Goal: Check status: Check status

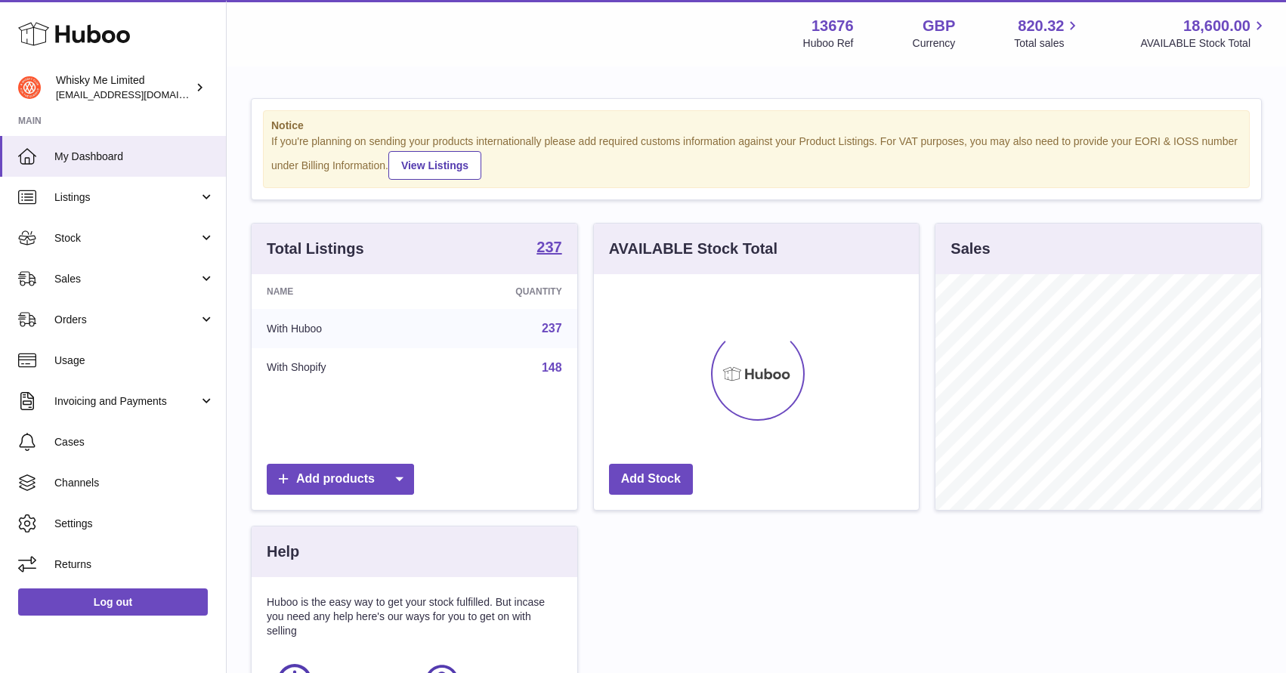
scroll to position [236, 326]
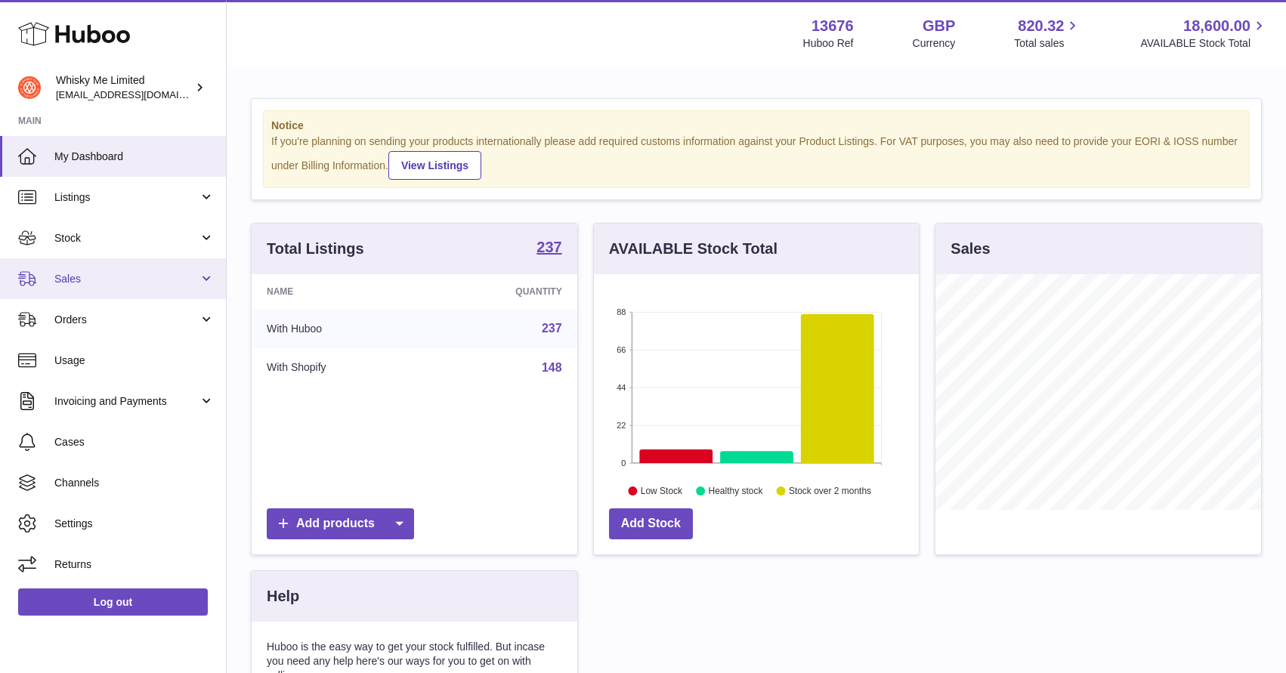
click at [156, 288] on link "Sales" at bounding box center [113, 278] width 226 height 41
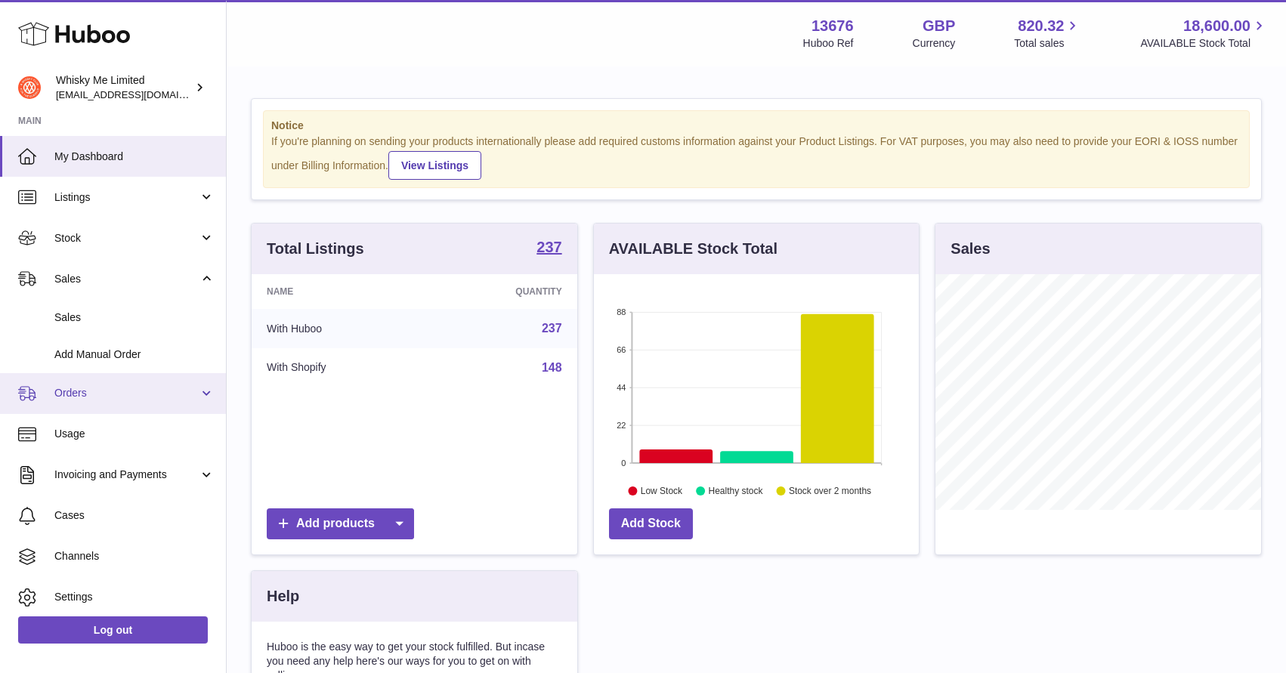
click at [124, 401] on link "Orders" at bounding box center [113, 393] width 226 height 41
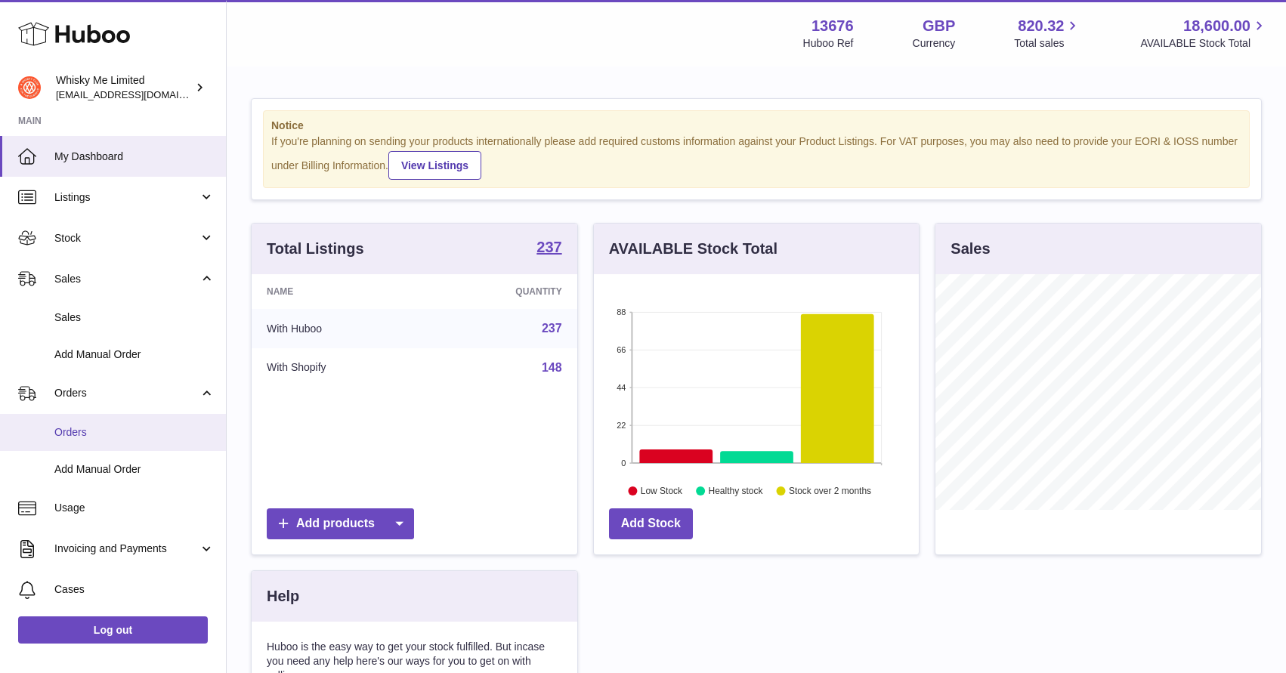
click at [131, 426] on span "Orders" at bounding box center [134, 432] width 160 height 14
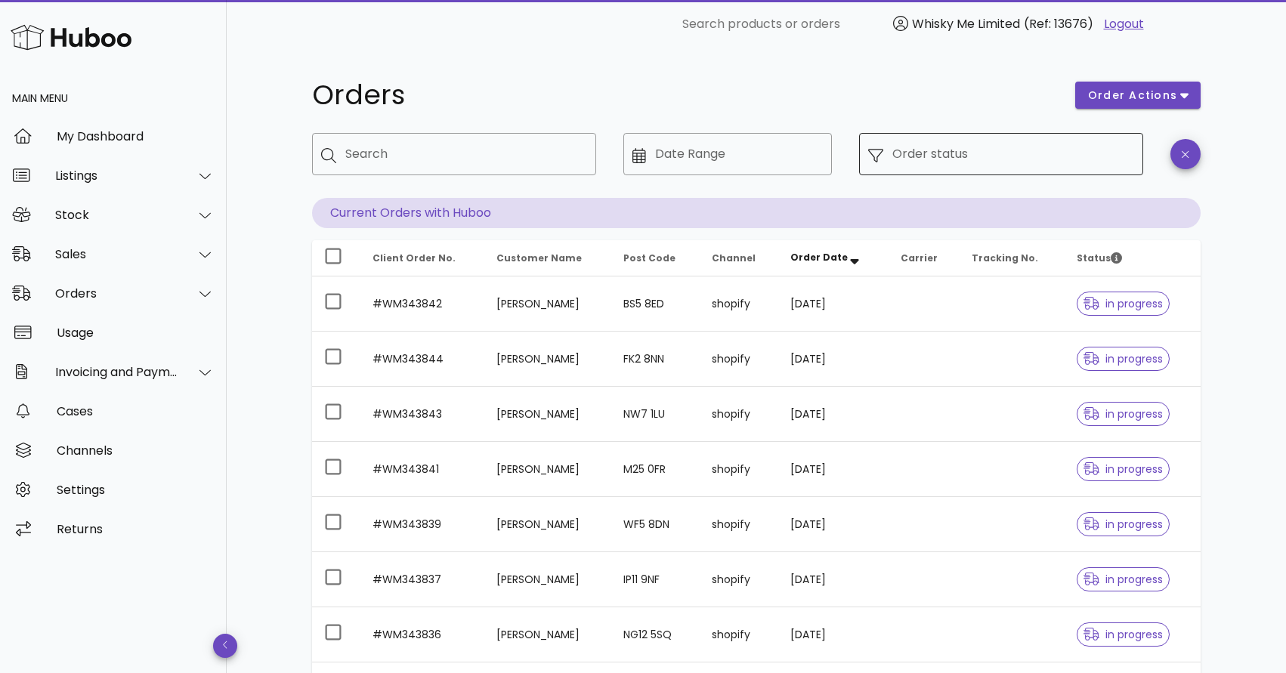
click at [1006, 162] on input "Order status" at bounding box center [1013, 154] width 242 height 24
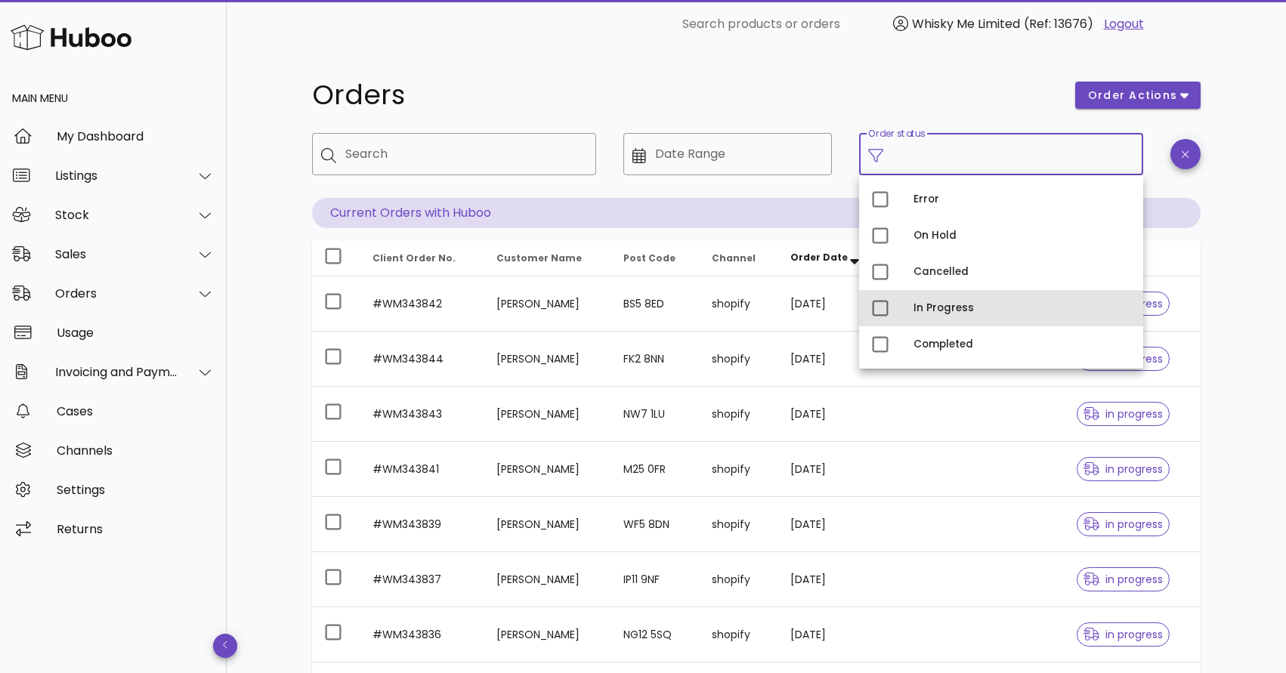
click at [938, 298] on div "In Progress" at bounding box center [1022, 308] width 218 height 24
type input "**********"
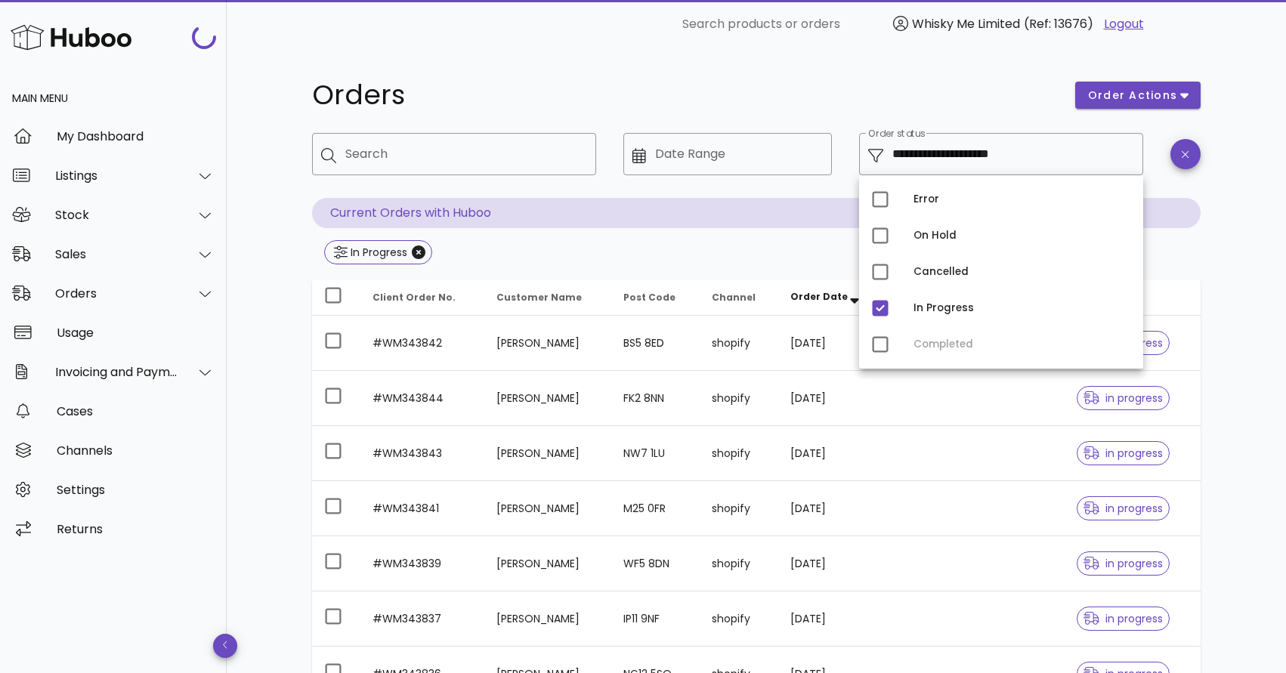
click at [910, 88] on h1 "Orders" at bounding box center [684, 95] width 745 height 27
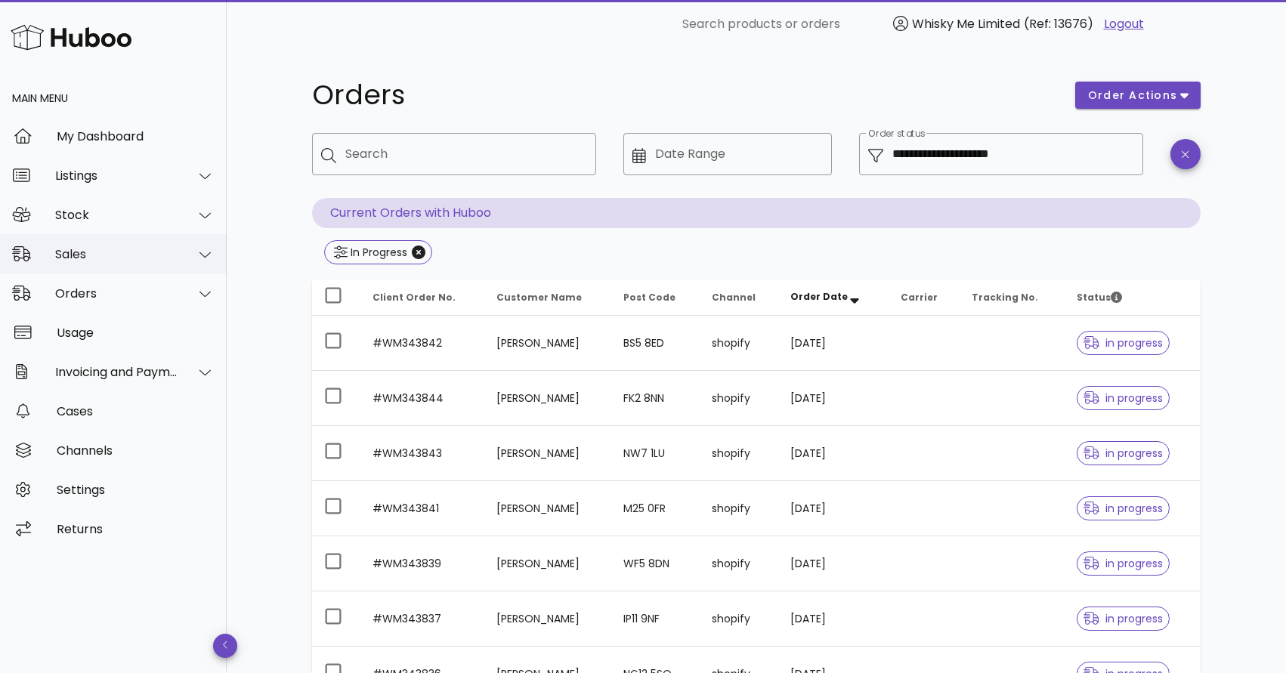
click at [131, 255] on div "Sales" at bounding box center [116, 254] width 123 height 14
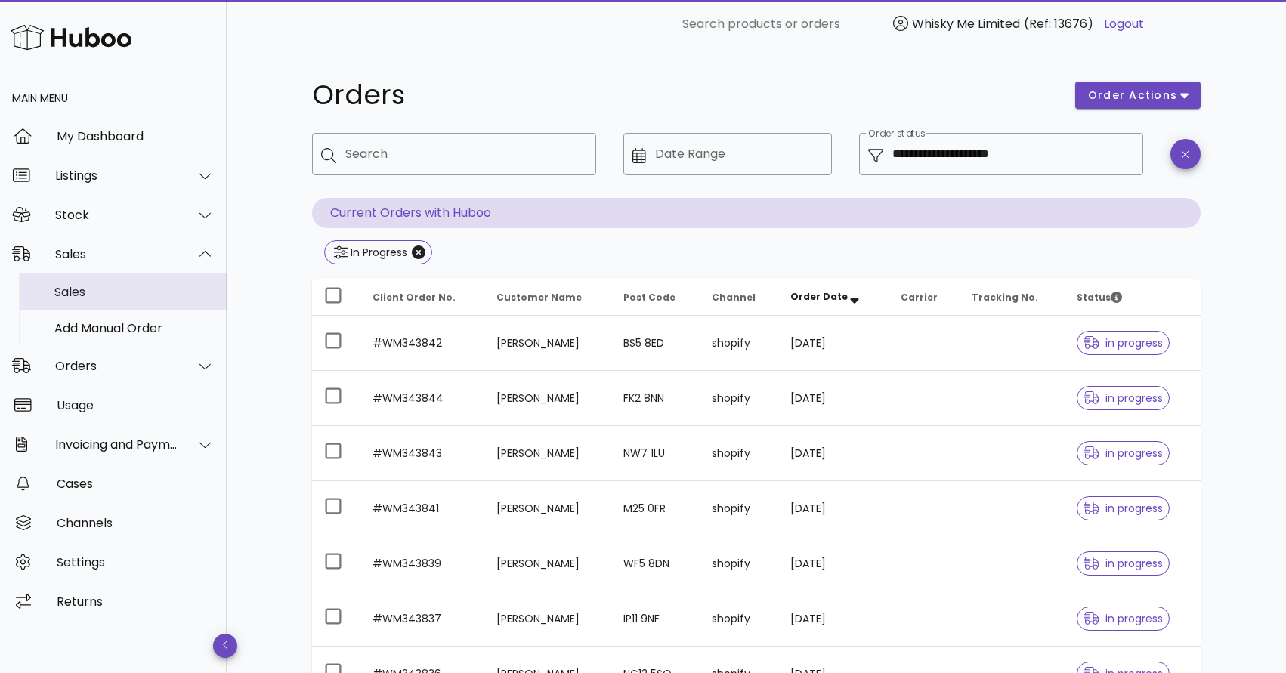
click at [138, 288] on div "Sales" at bounding box center [134, 292] width 160 height 14
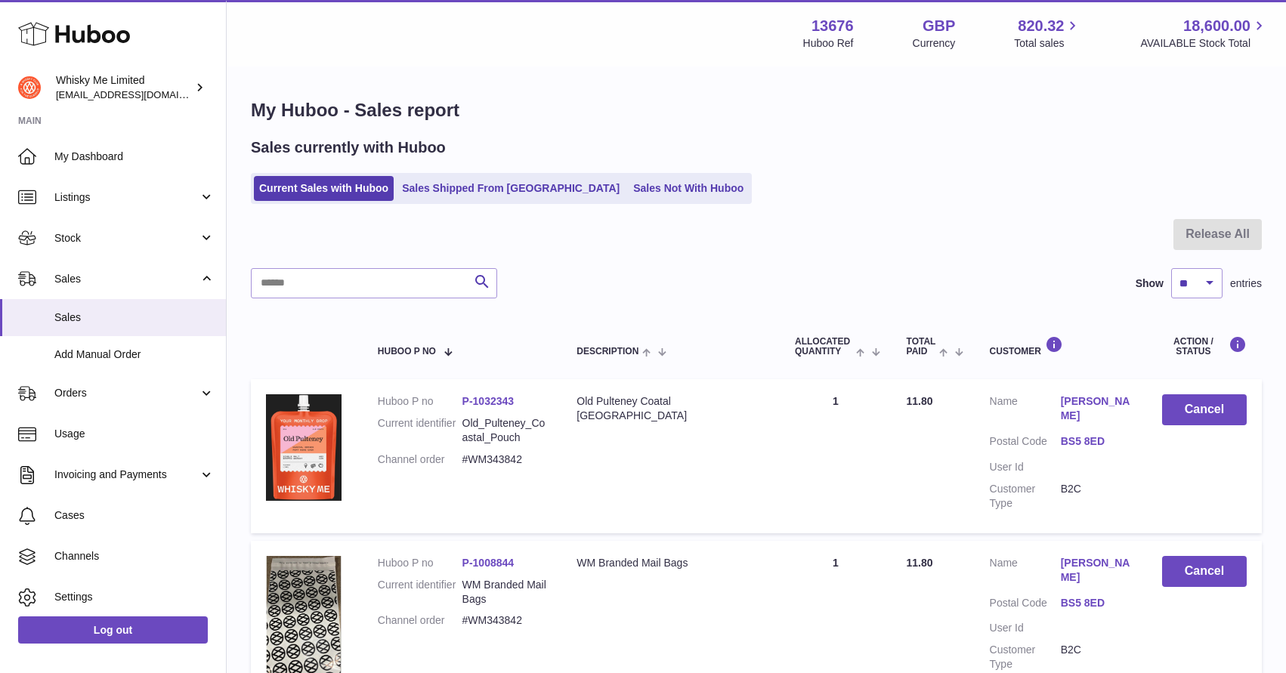
click at [490, 194] on link "Sales Shipped From [GEOGRAPHIC_DATA]" at bounding box center [511, 188] width 228 height 25
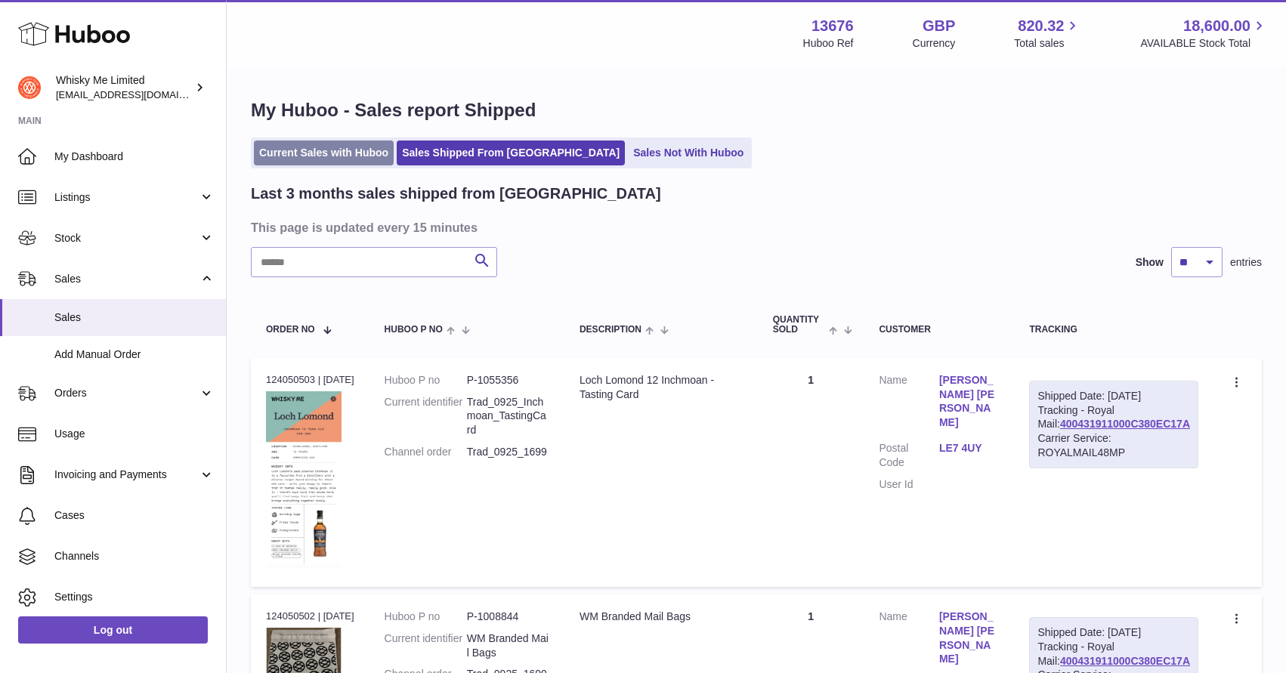
click at [364, 151] on link "Current Sales with Huboo" at bounding box center [324, 153] width 140 height 25
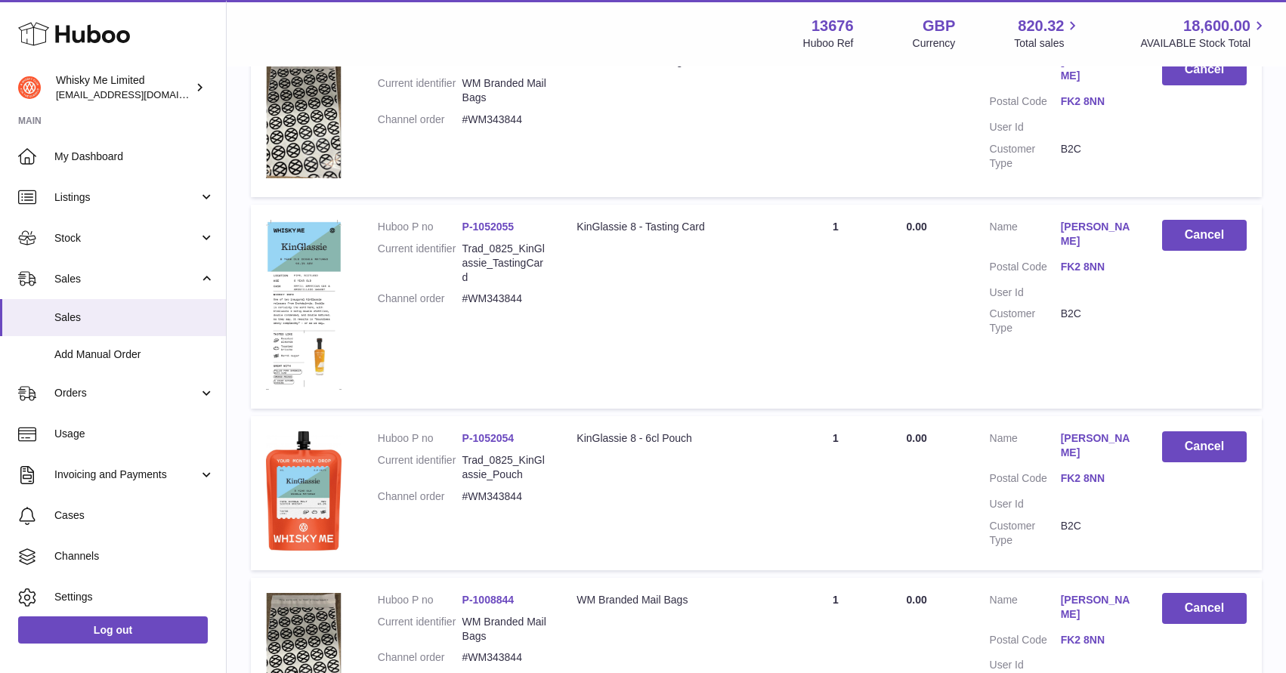
scroll to position [1534, 0]
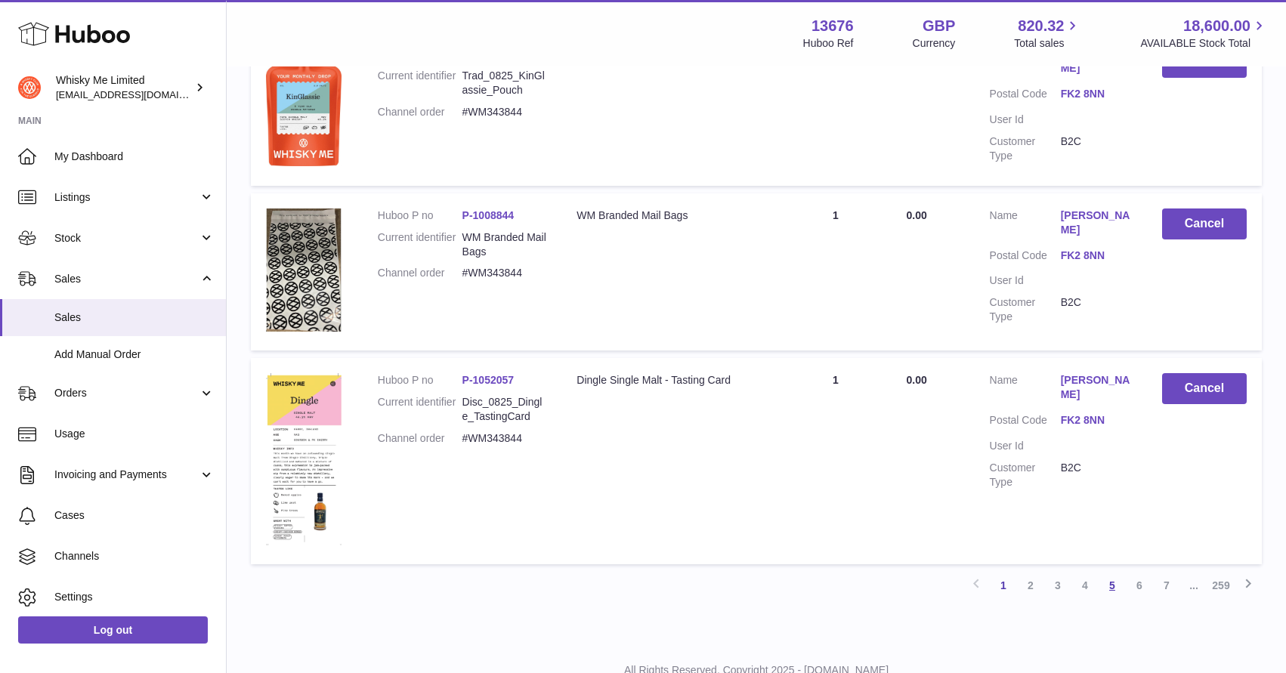
click at [1117, 572] on link "5" at bounding box center [1112, 585] width 27 height 27
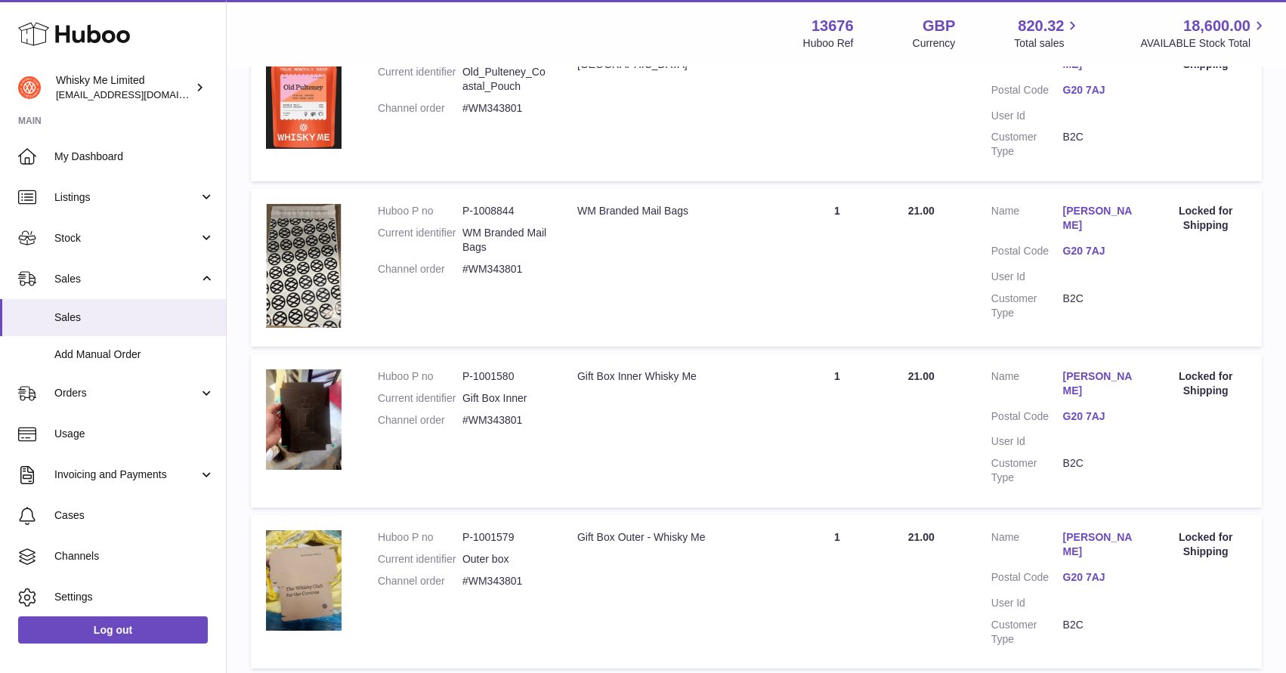
scroll to position [1450, 0]
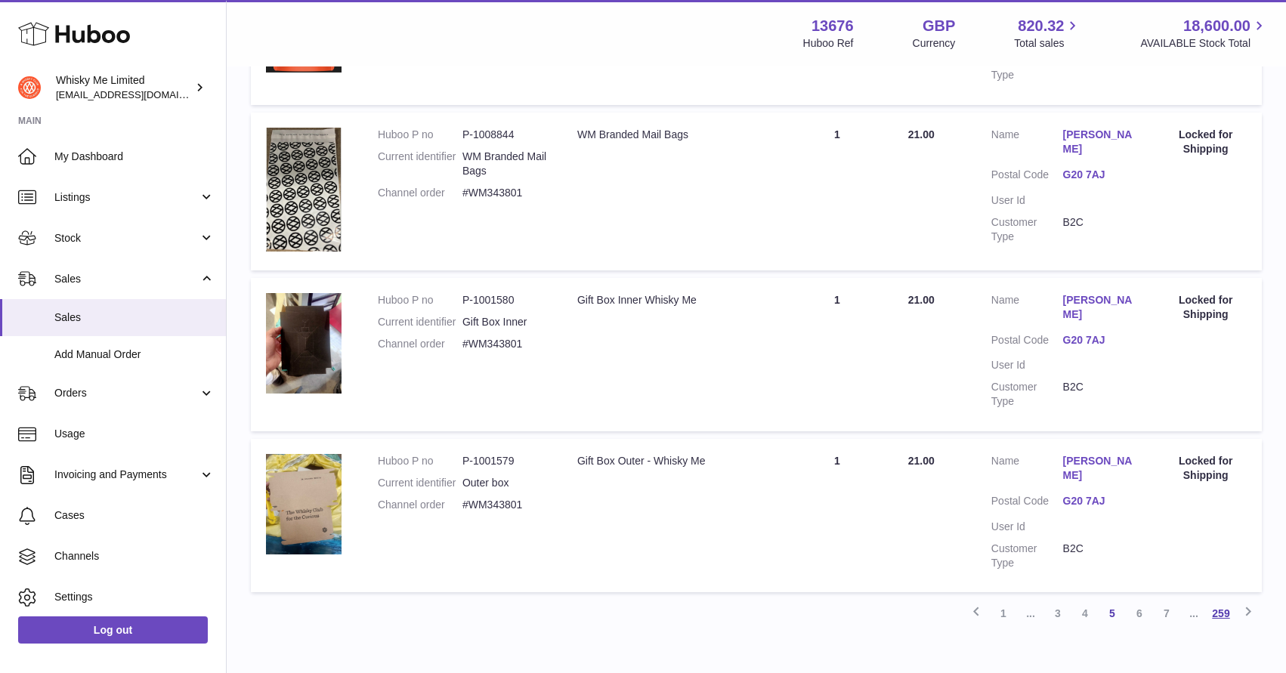
click at [1227, 600] on link "259" at bounding box center [1220, 613] width 27 height 27
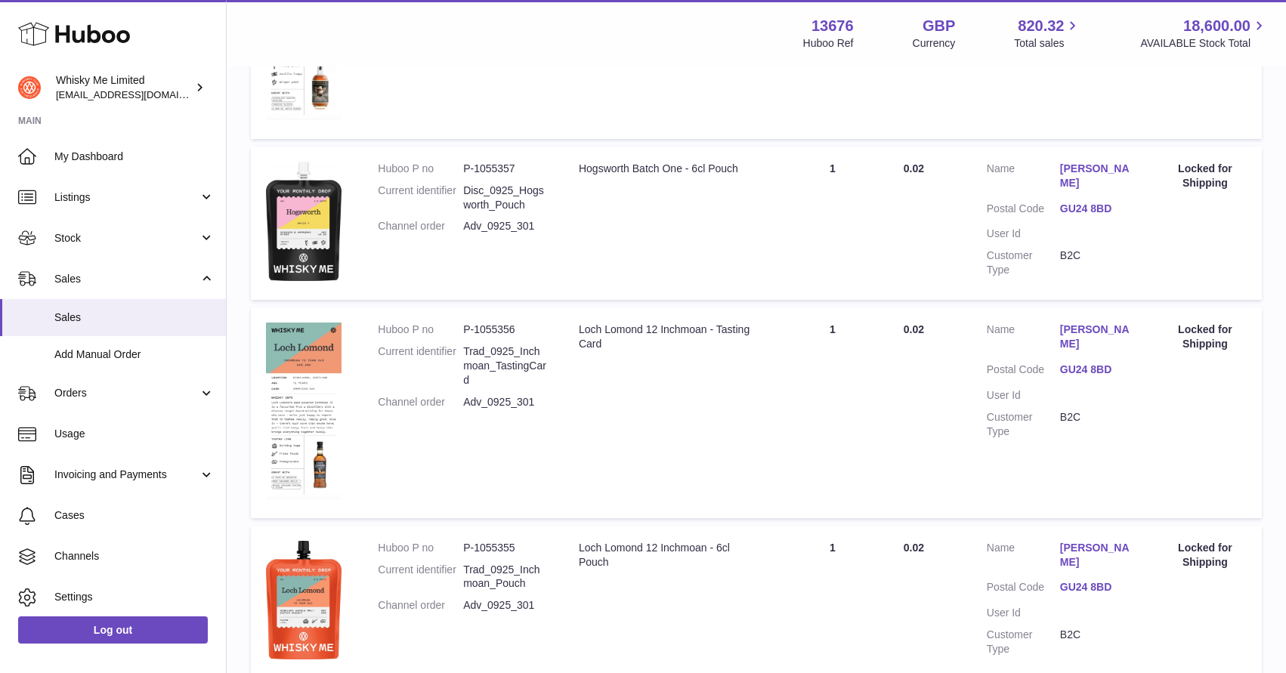
scroll to position [624, 0]
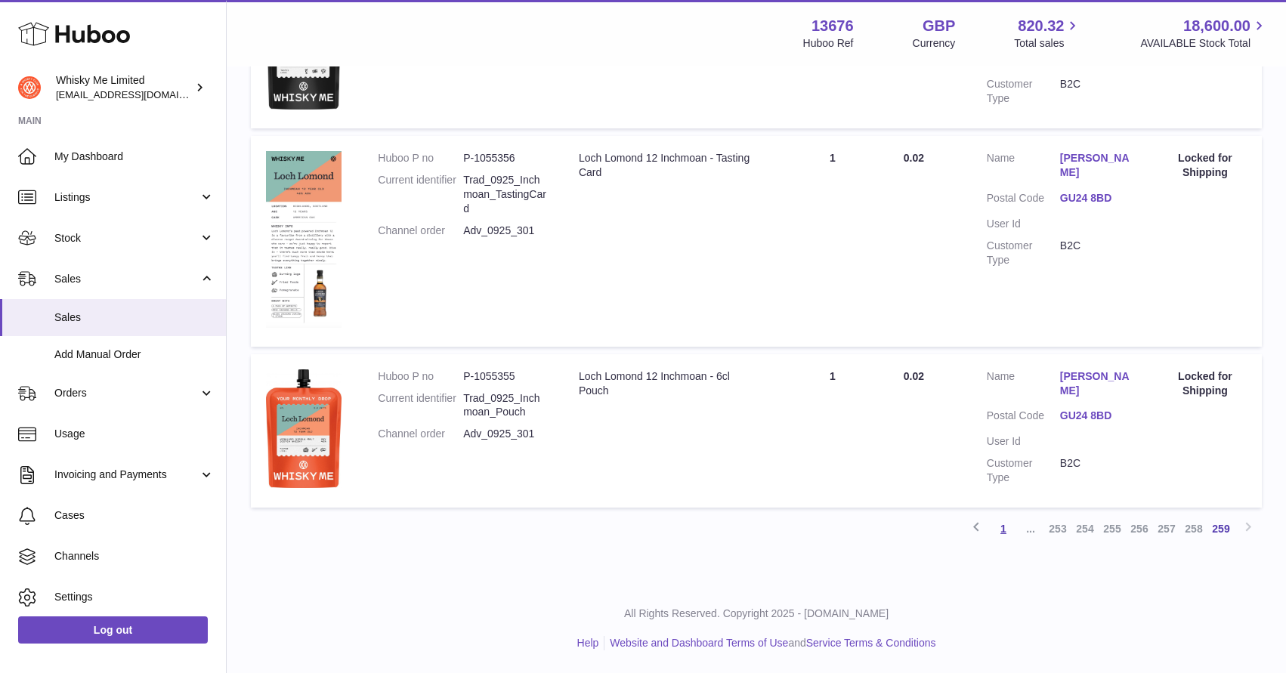
click at [1010, 528] on link "1" at bounding box center [1003, 528] width 27 height 27
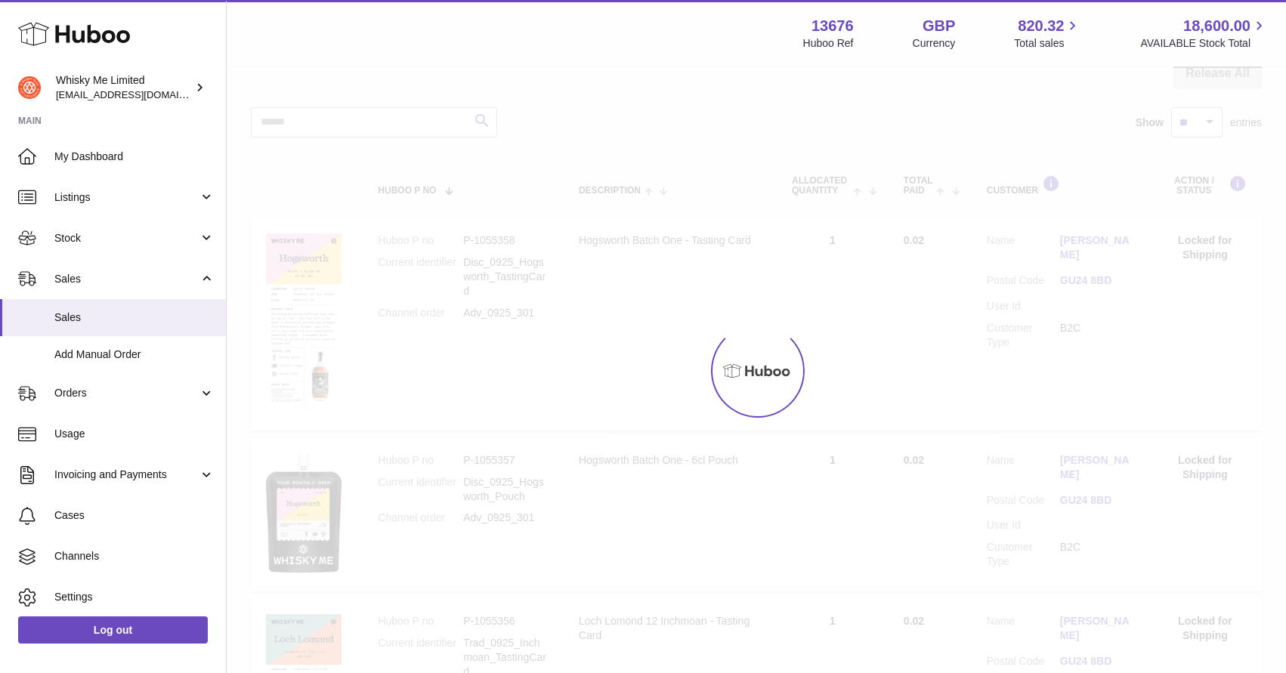
scroll to position [68, 0]
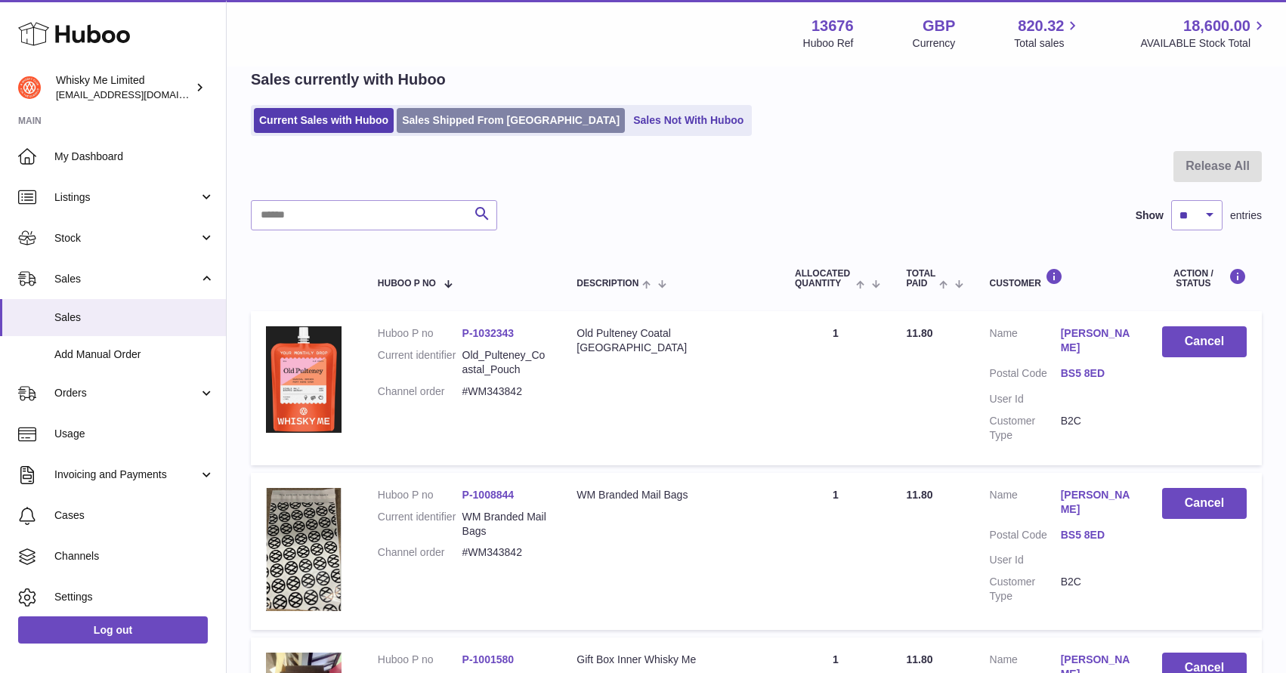
click at [474, 131] on link "Sales Shipped From [GEOGRAPHIC_DATA]" at bounding box center [511, 120] width 228 height 25
